Goal: Task Accomplishment & Management: Manage account settings

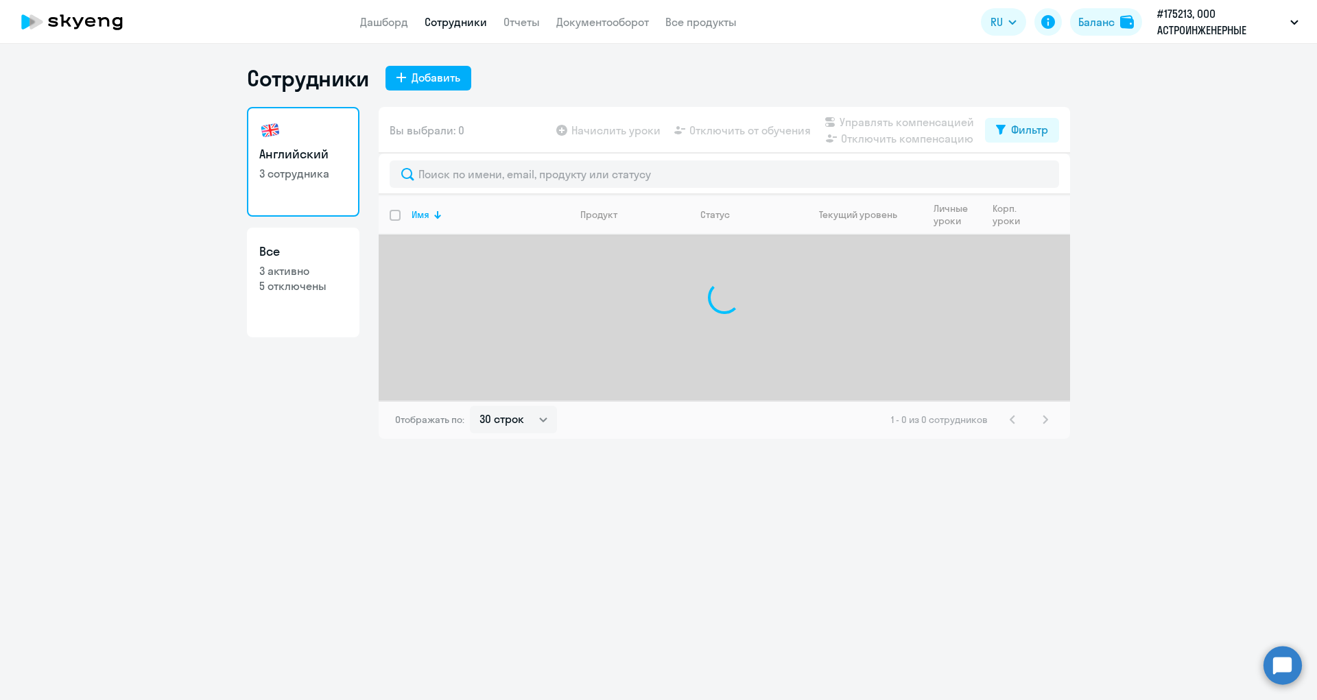
select select "30"
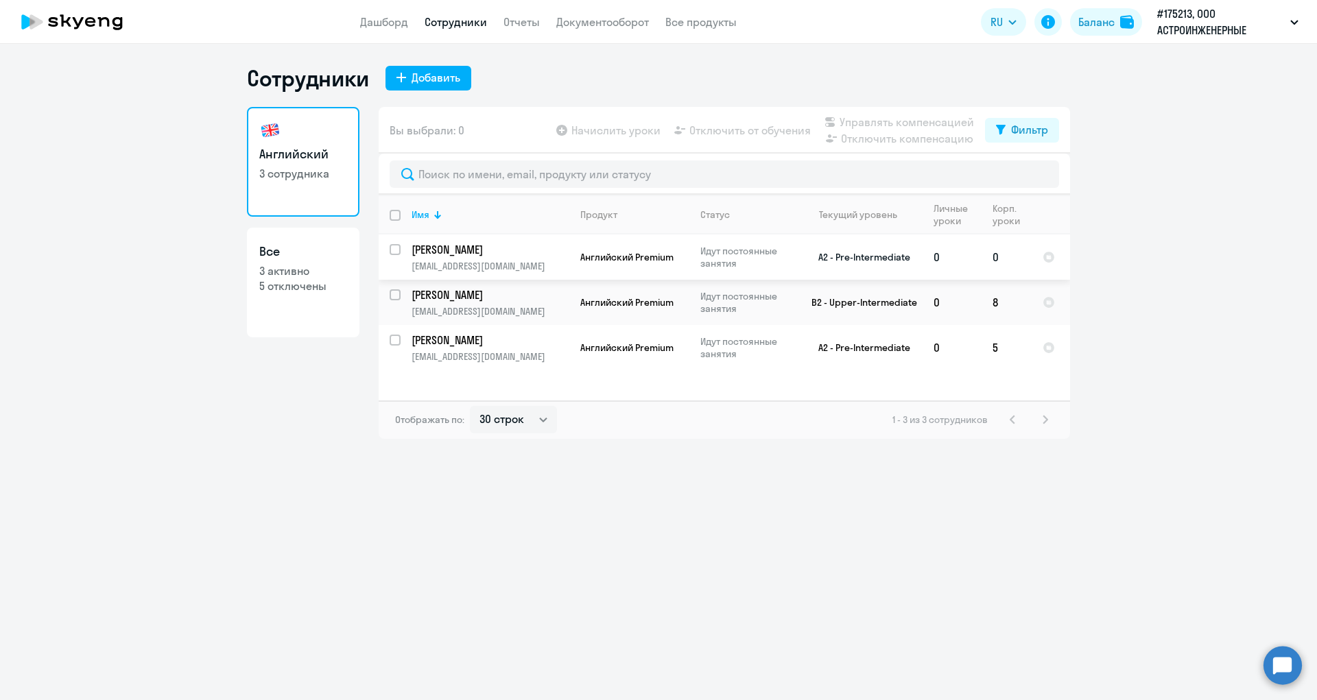
click at [394, 250] on input "select row 39534616" at bounding box center [403, 257] width 27 height 27
click at [395, 250] on input "deselect row 39534616" at bounding box center [403, 257] width 27 height 27
checkbox input "false"
click at [994, 256] on td "0" at bounding box center [1006, 257] width 50 height 45
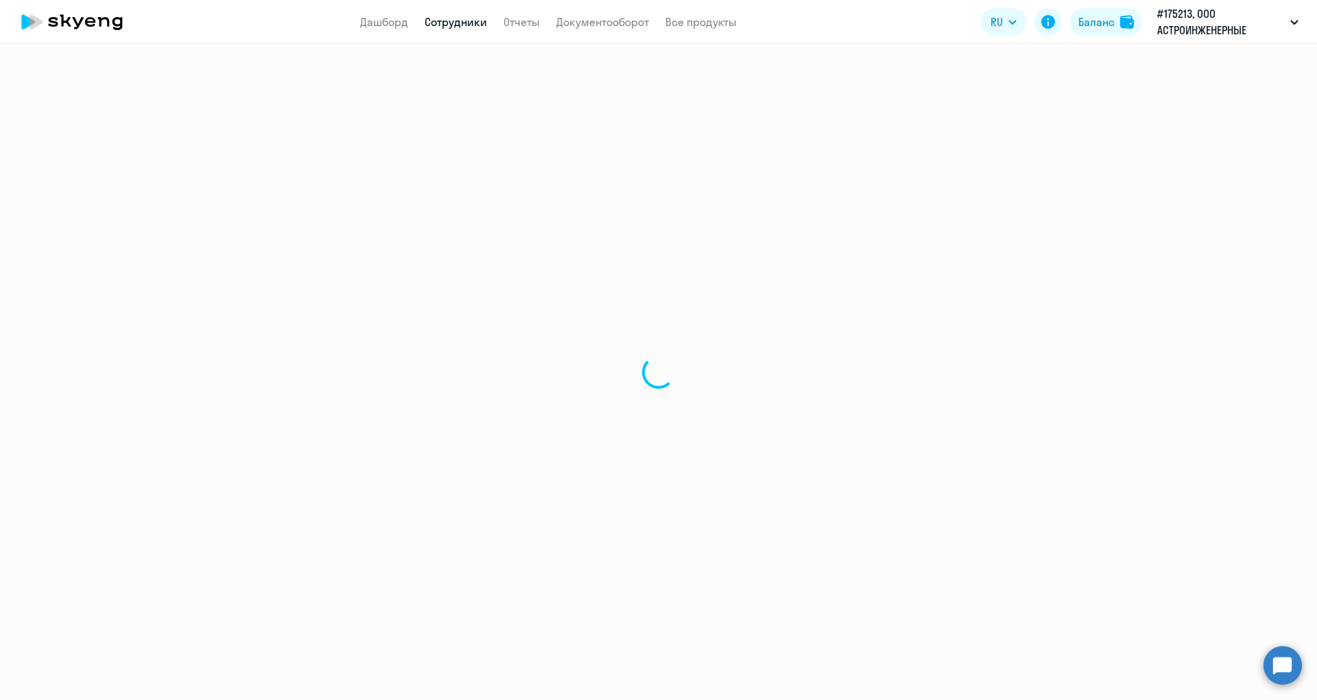
select select "english"
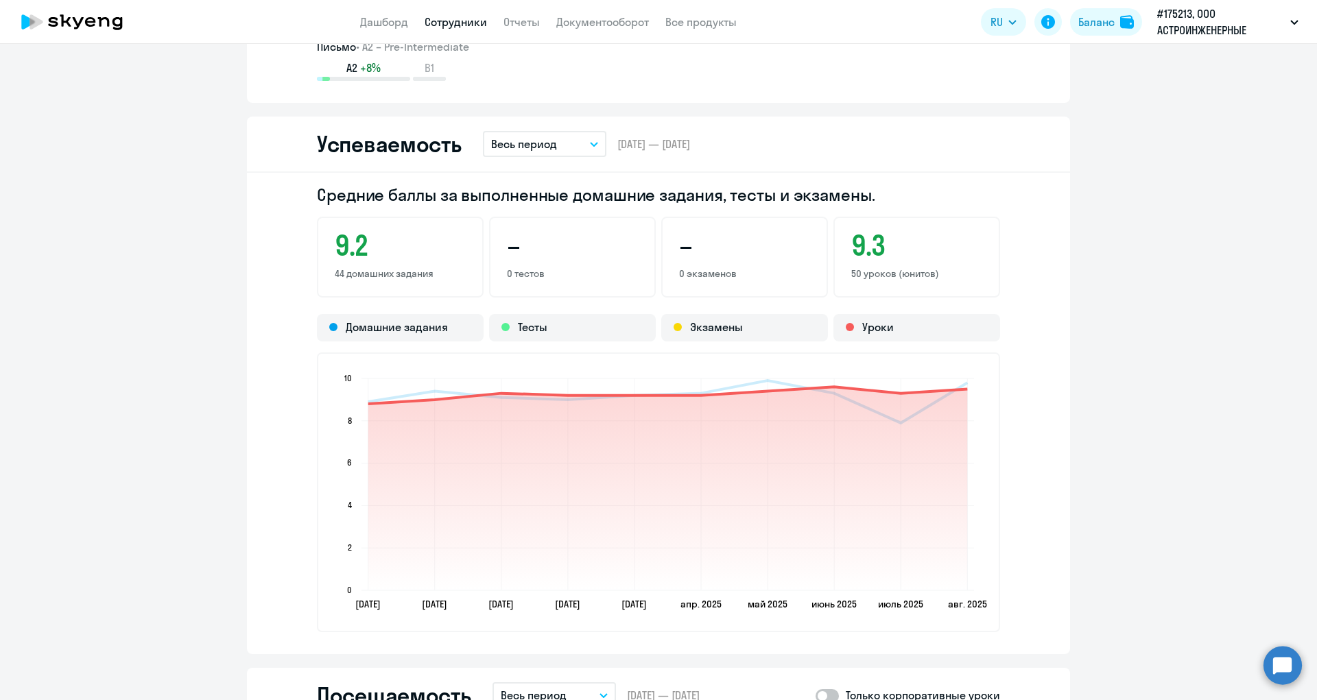
scroll to position [686, 0]
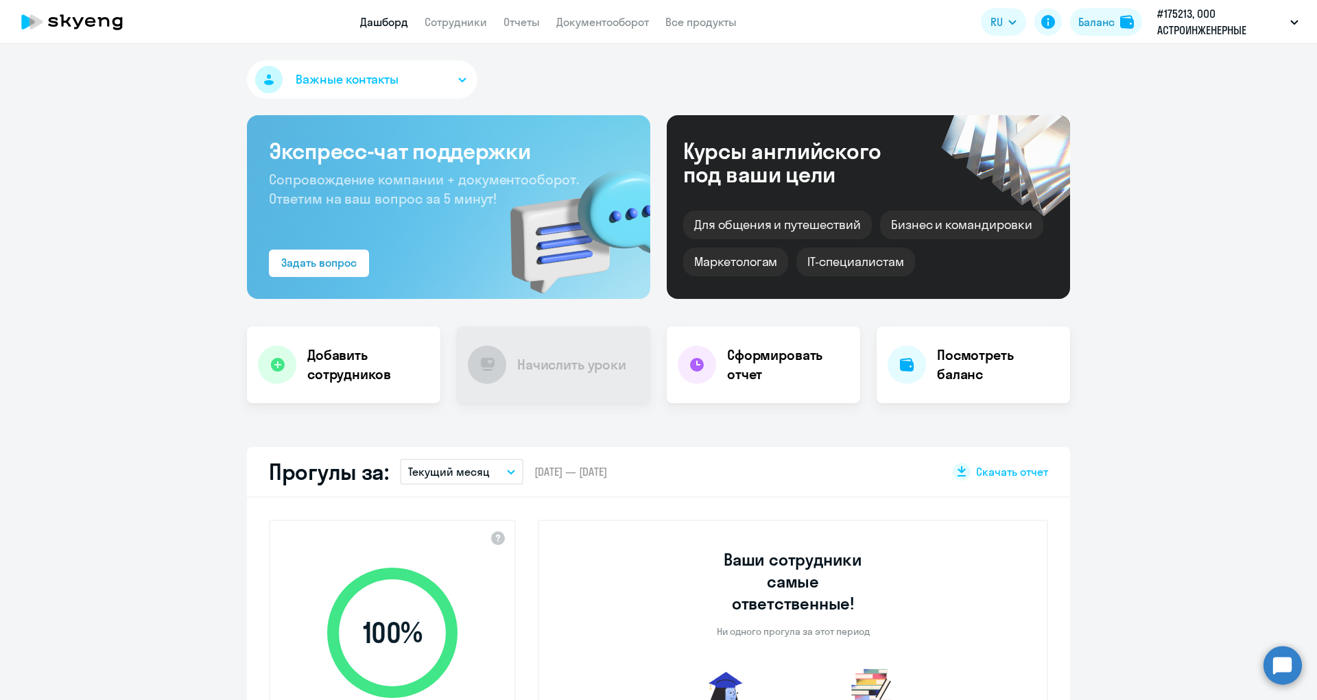
select select "30"
click at [567, 25] on link "Документооборот" at bounding box center [602, 22] width 93 height 14
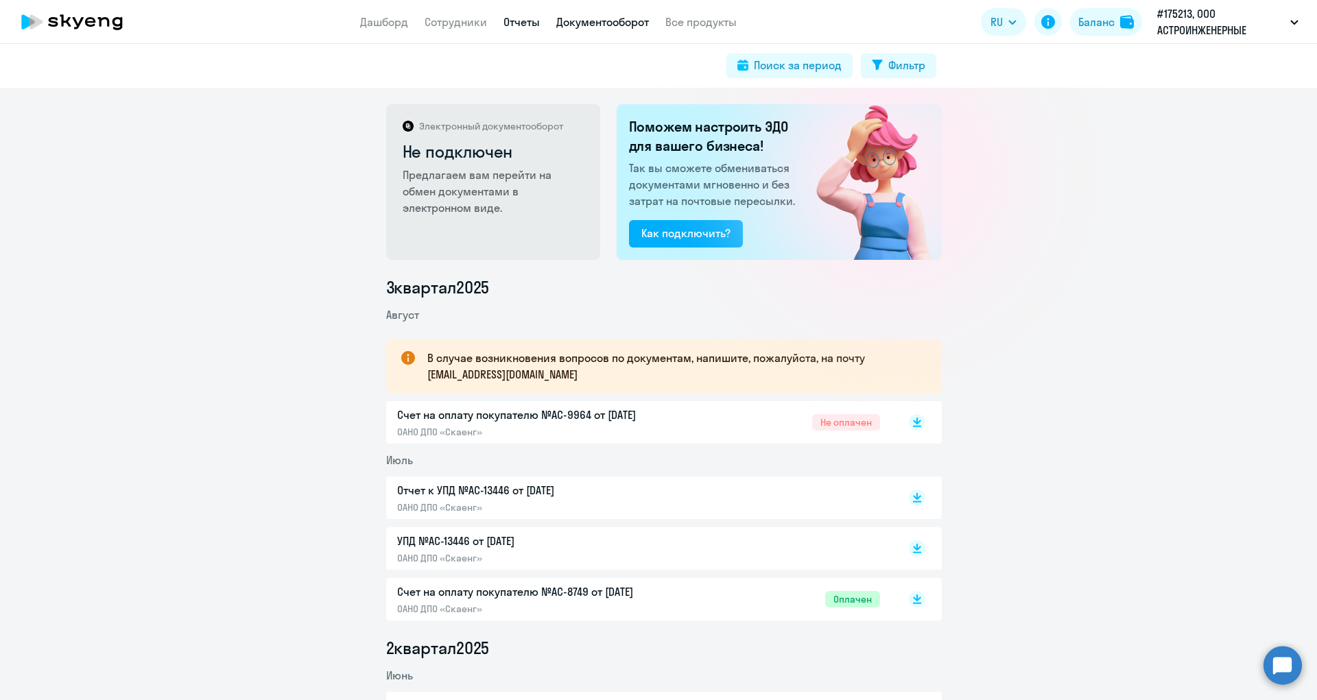
click at [516, 19] on link "Отчеты" at bounding box center [521, 22] width 36 height 14
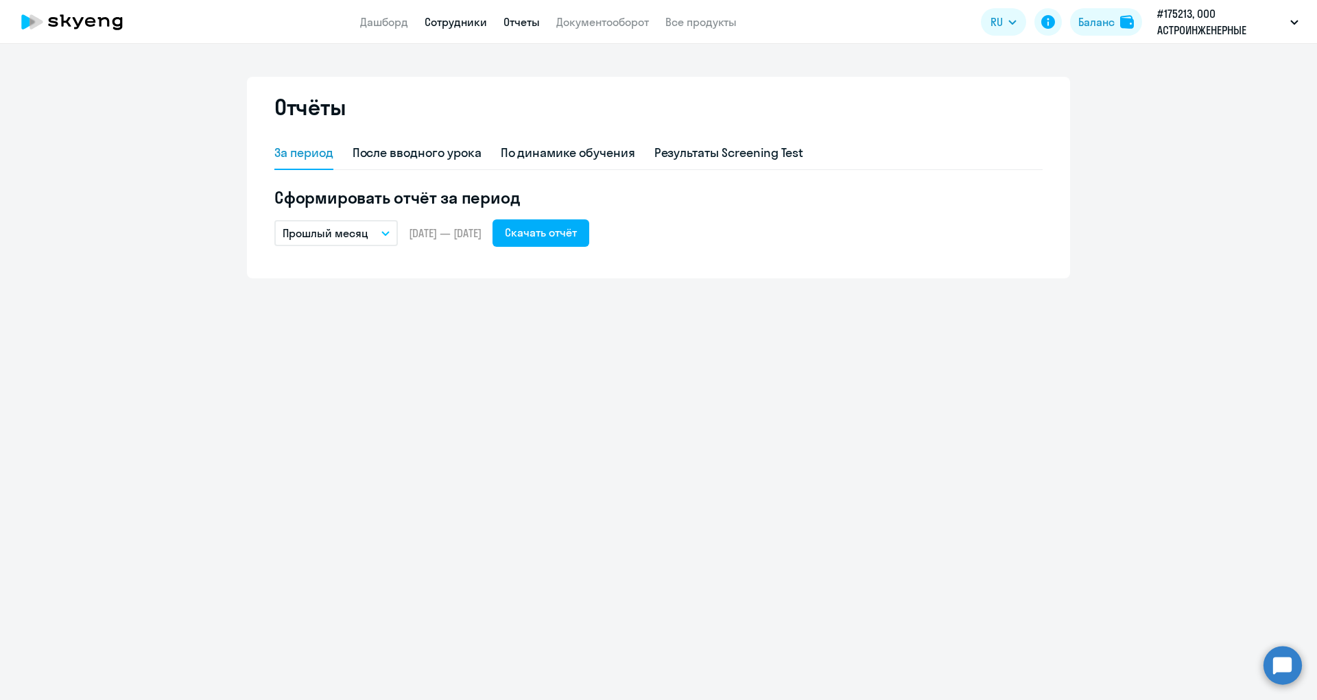
click at [459, 24] on link "Сотрудники" at bounding box center [456, 22] width 62 height 14
select select "30"
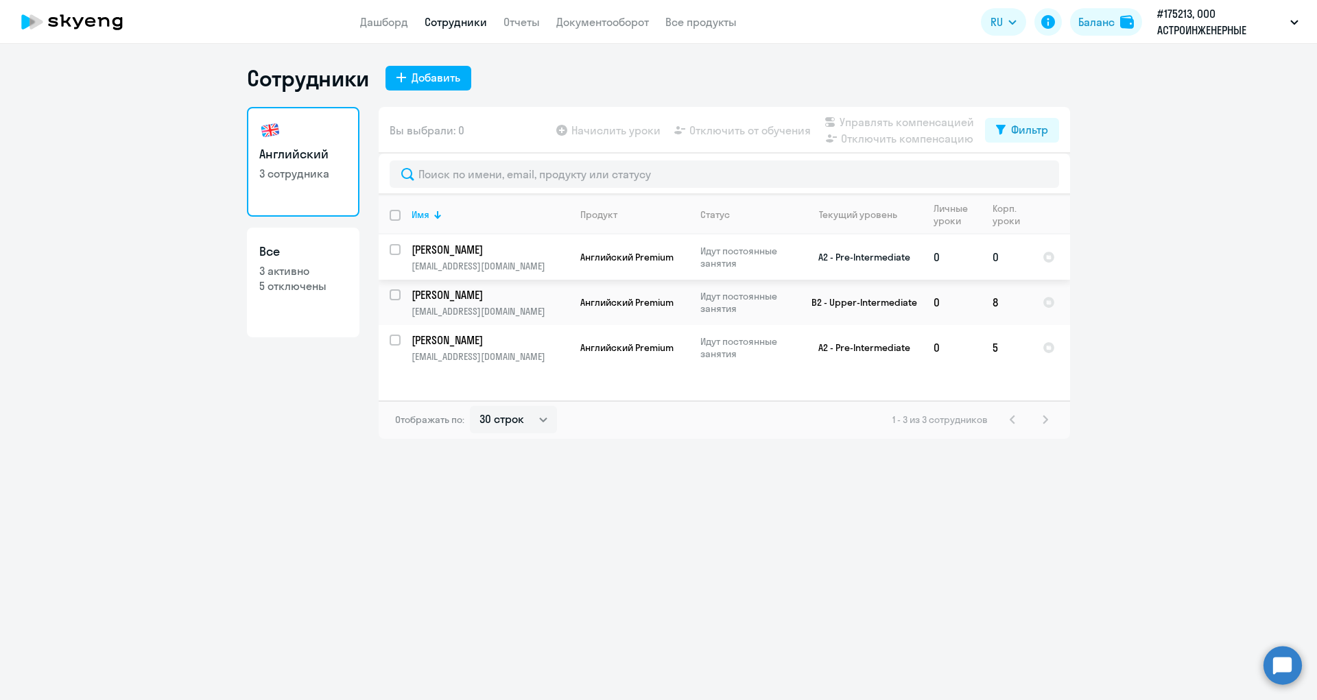
click at [401, 248] on td "[PERSON_NAME] [PERSON_NAME][EMAIL_ADDRESS][DOMAIN_NAME]" at bounding box center [485, 257] width 169 height 45
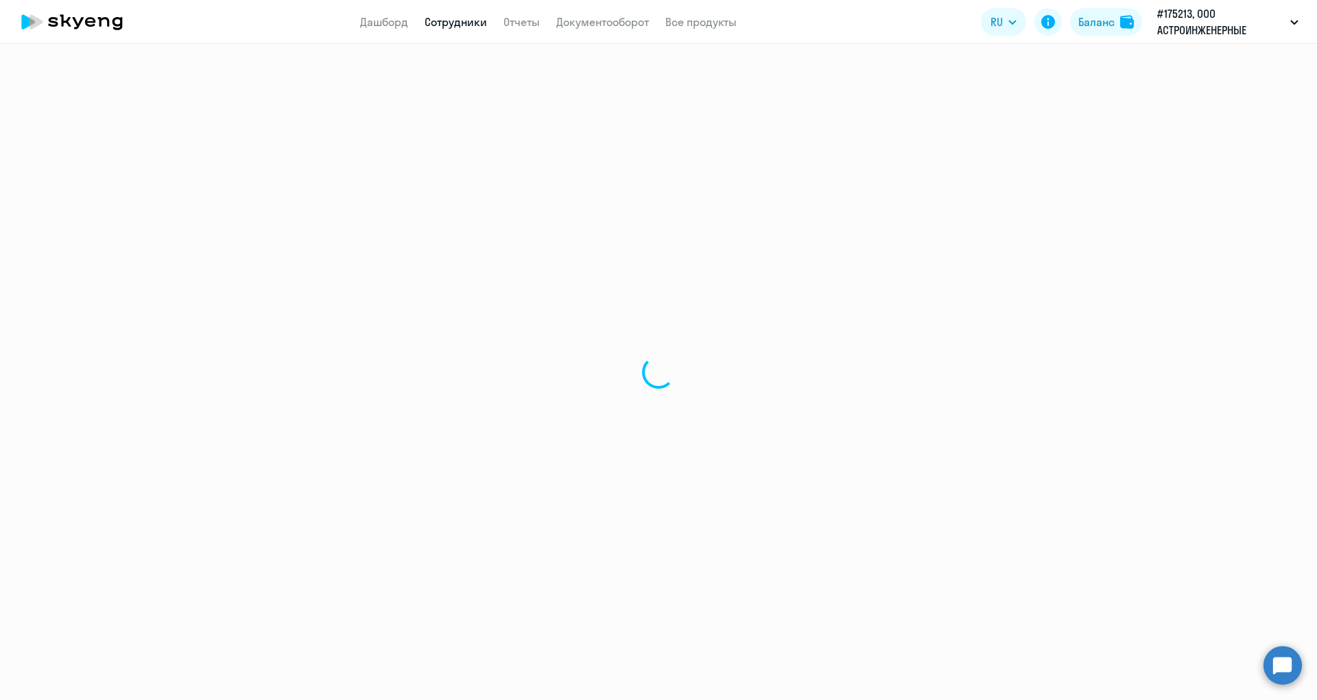
select select "english"
select select "30"
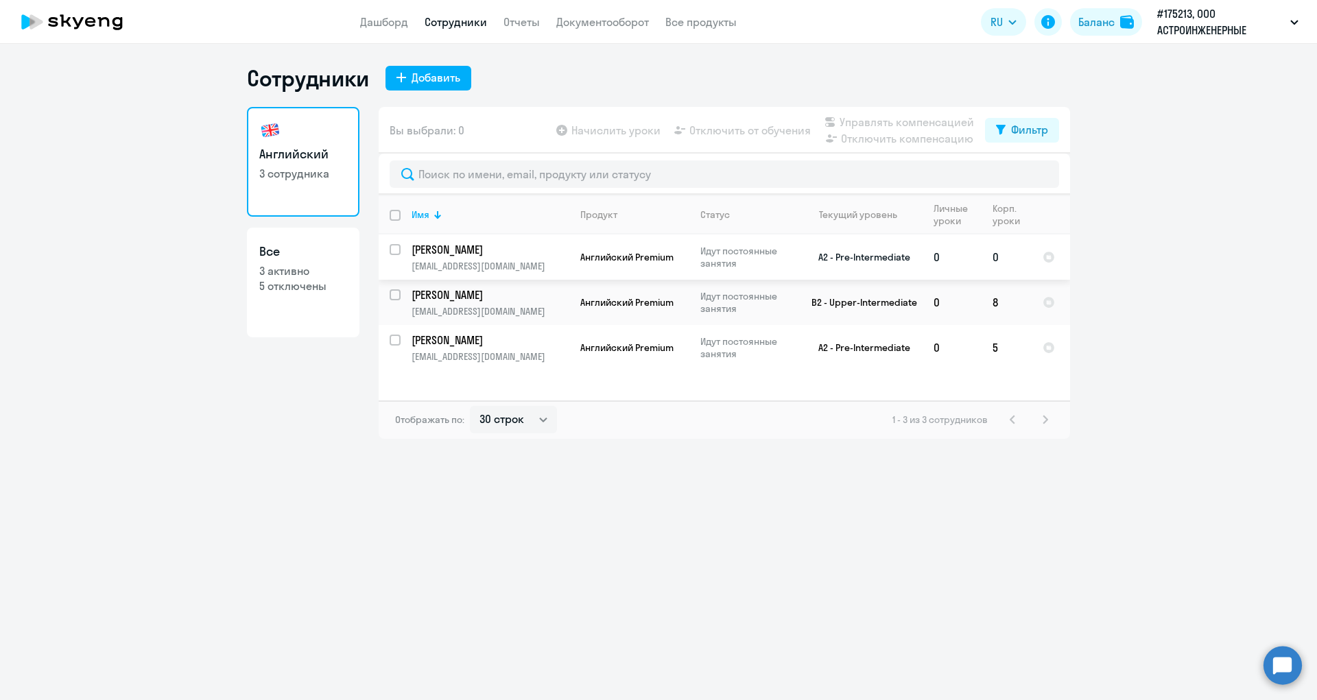
click at [398, 251] on input "select row 39534616" at bounding box center [403, 257] width 27 height 27
checkbox input "true"
click at [602, 17] on link "Документооборот" at bounding box center [602, 22] width 93 height 14
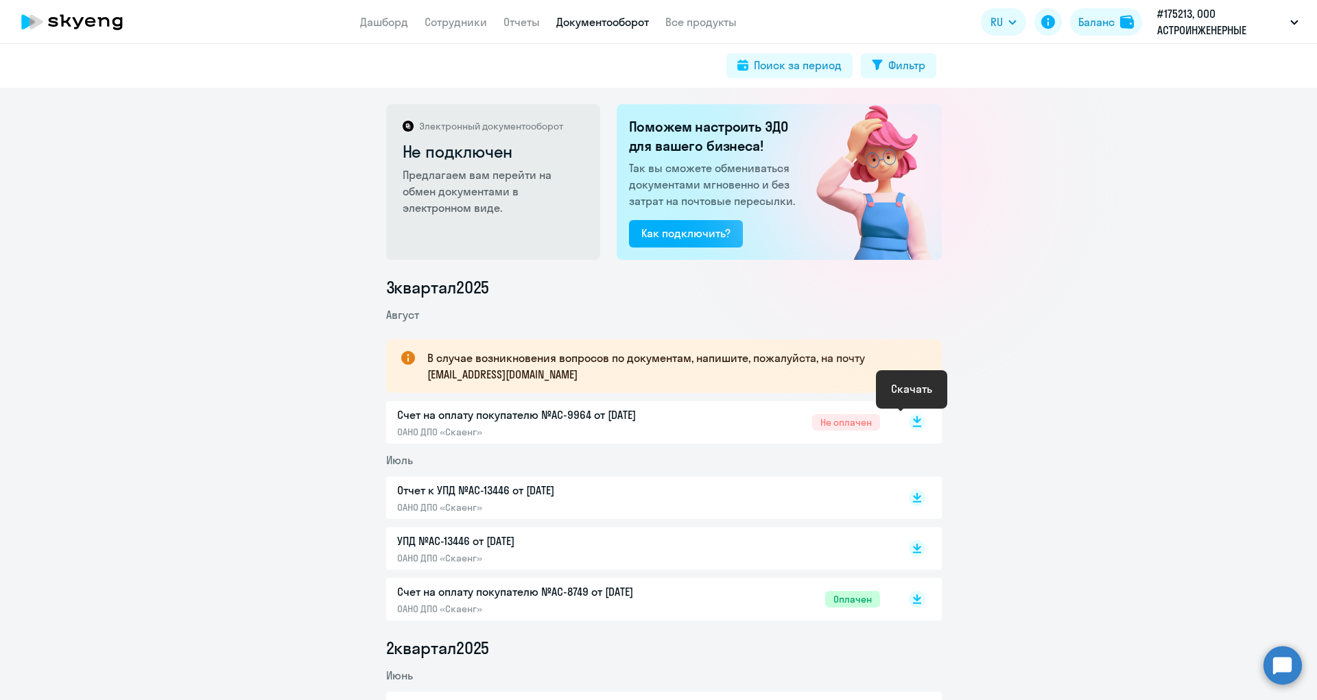
click at [913, 422] on icon at bounding box center [917, 419] width 8 height 7
